Goal: Find specific page/section: Find specific page/section

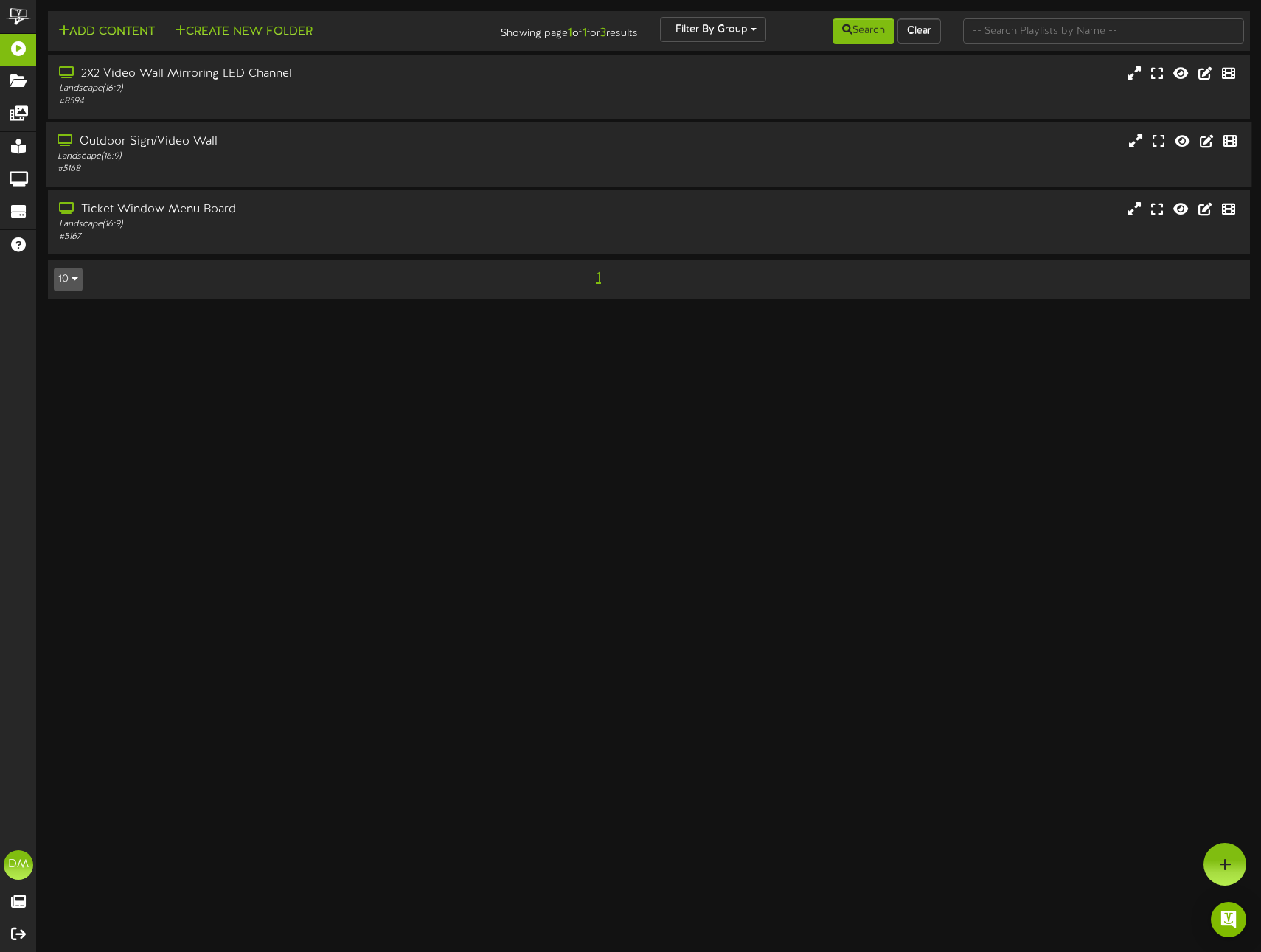
click at [125, 157] on div "Landscape ( 16:9 )" at bounding box center [298, 156] width 480 height 13
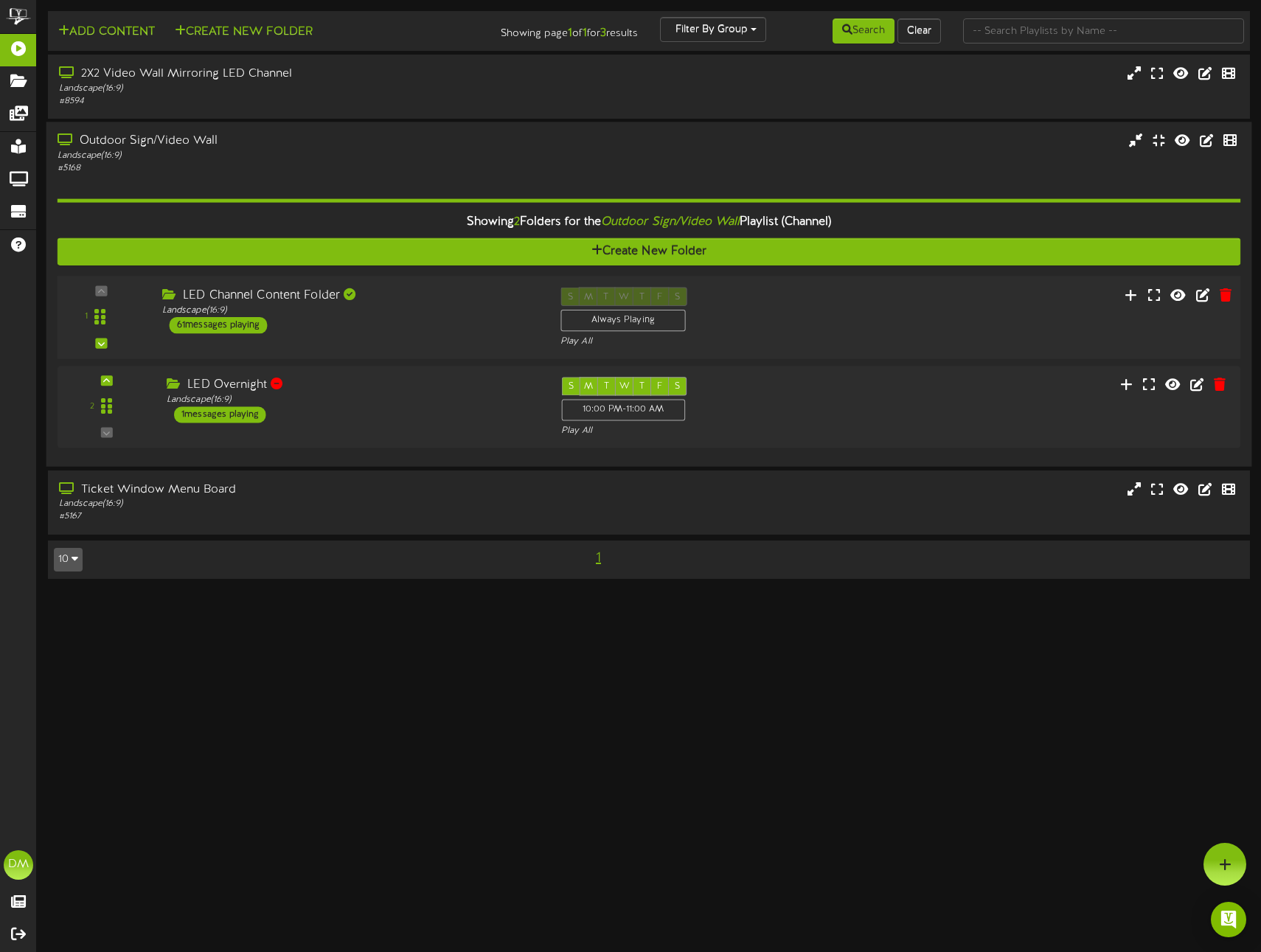
click at [238, 292] on div "LED Channel Content Folder" at bounding box center [350, 296] width 376 height 17
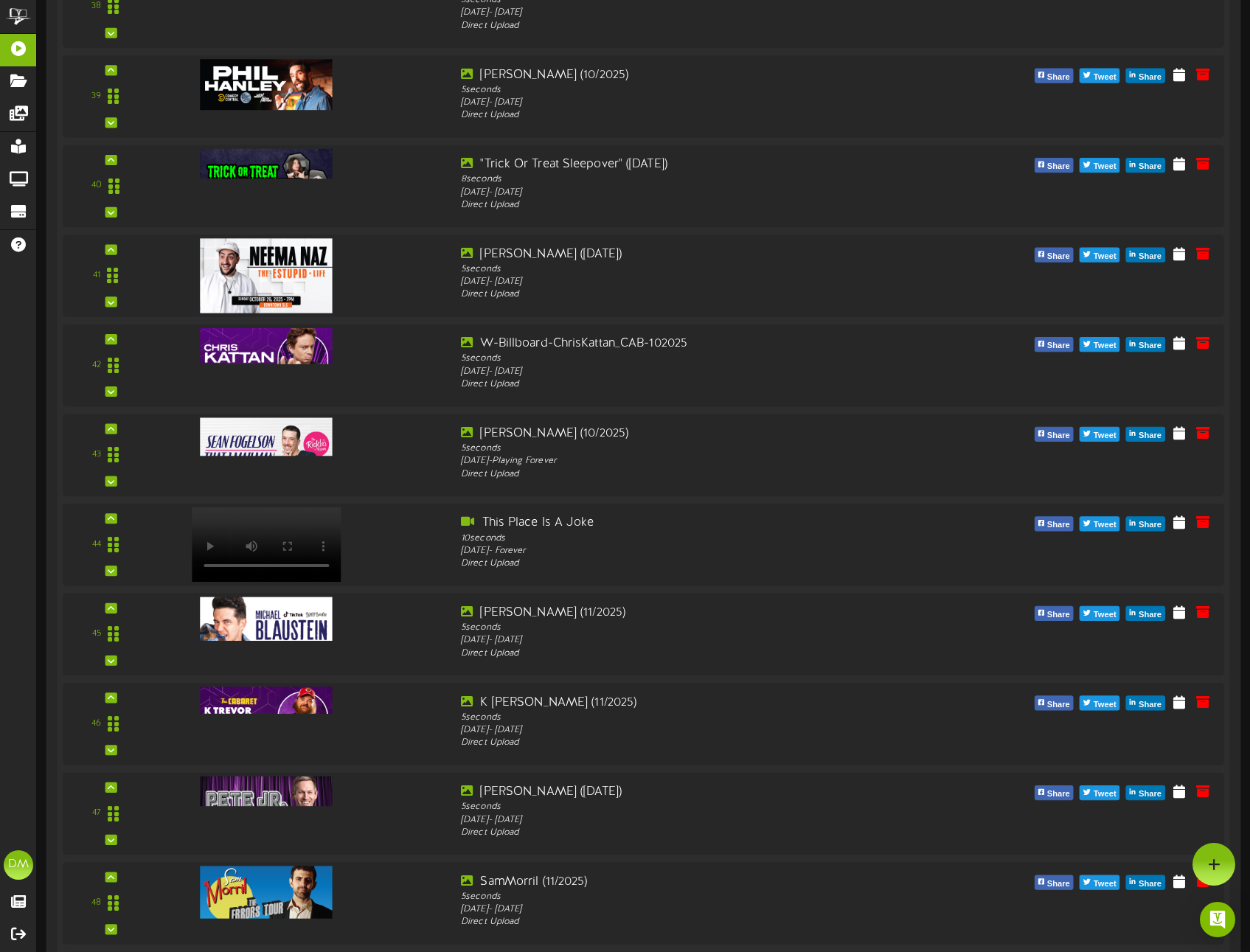
scroll to position [3759, 0]
